Goal: Register for event/course

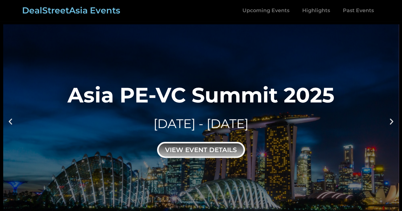
click at [201, 149] on div "view event details" at bounding box center [201, 150] width 88 height 16
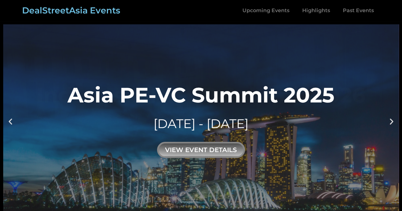
drag, startPoint x: 71, startPoint y: 96, endPoint x: 109, endPoint y: 99, distance: 37.8
click at [109, 99] on div "Asia PE-VC Summit 2025" at bounding box center [200, 94] width 267 height 21
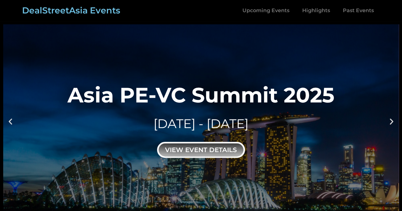
click at [192, 151] on div "view event details" at bounding box center [201, 150] width 88 height 16
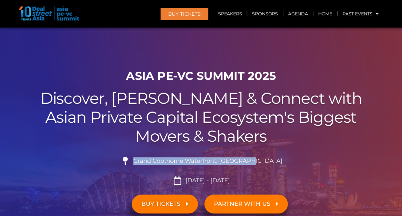
drag, startPoint x: 152, startPoint y: 161, endPoint x: 266, endPoint y: 159, distance: 113.9
click at [266, 159] on span "Grand Copthorne Waterfront, [GEOGRAPHIC_DATA]​" at bounding box center [207, 160] width 151 height 7
copy span "Grand Copthorne Waterfront, [GEOGRAPHIC_DATA]"
